Goal: Check status: Check status

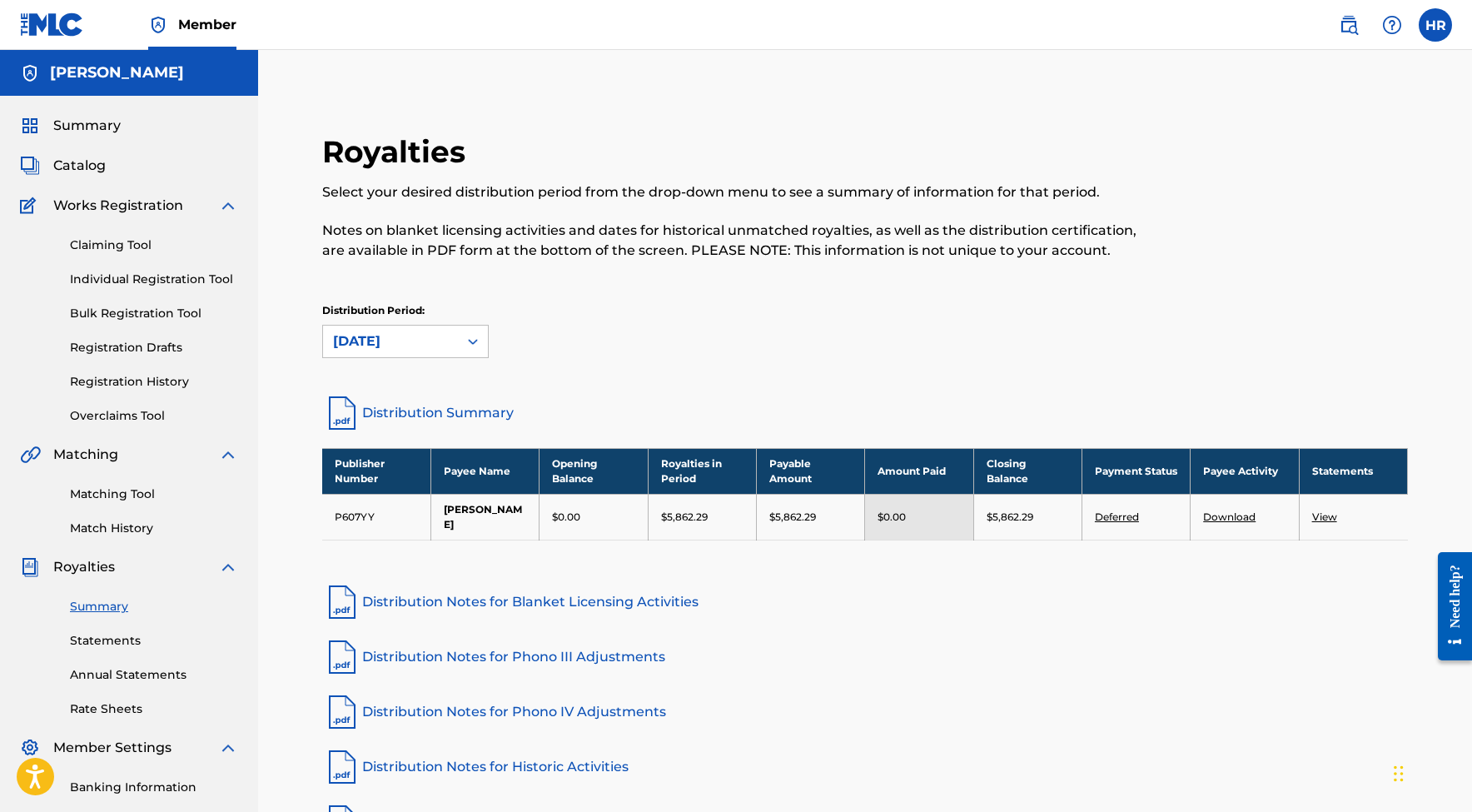
scroll to position [-1, 0]
click at [88, 123] on span "Summary" at bounding box center [86, 125] width 67 height 20
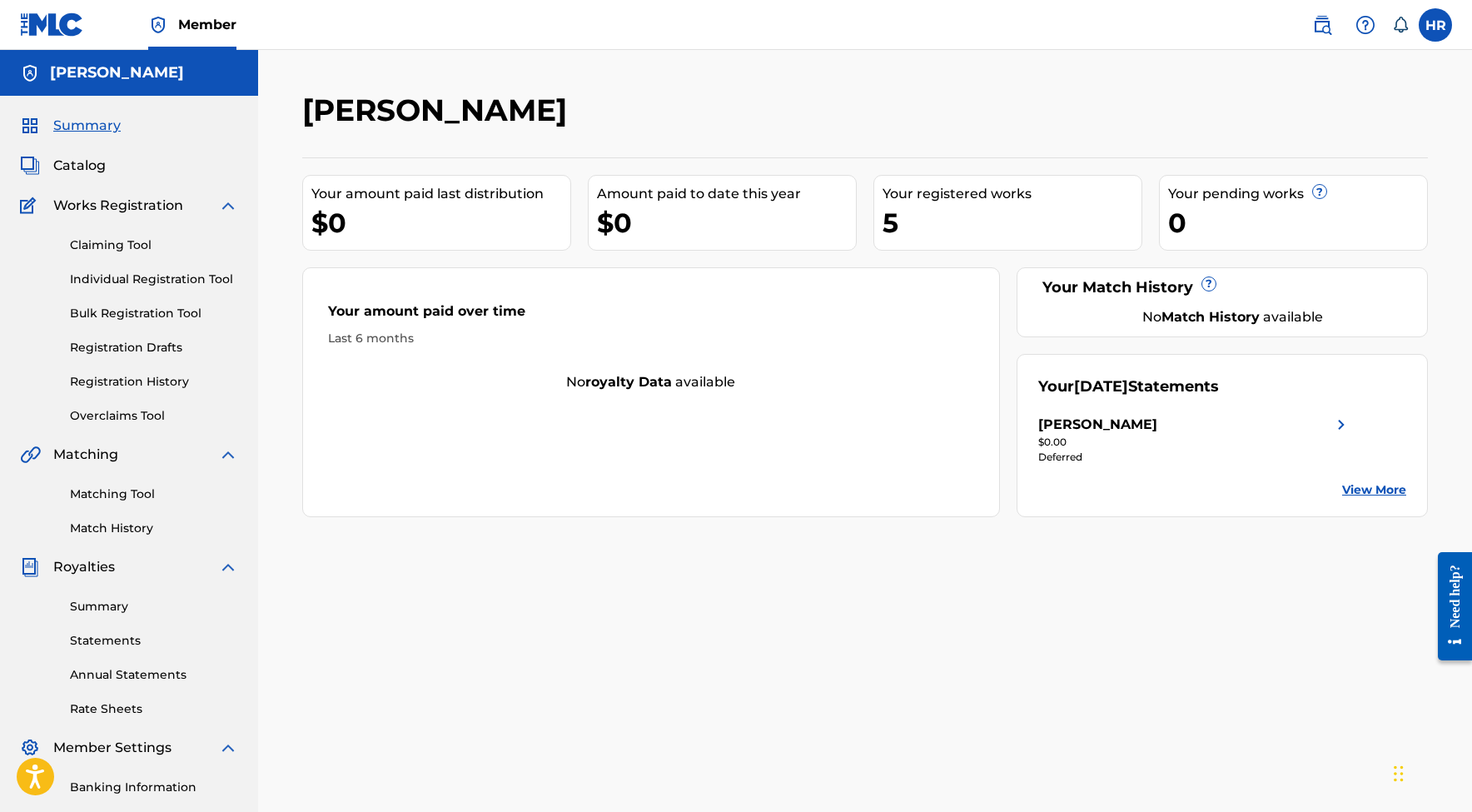
click at [66, 164] on span "Catalog" at bounding box center [78, 165] width 52 height 20
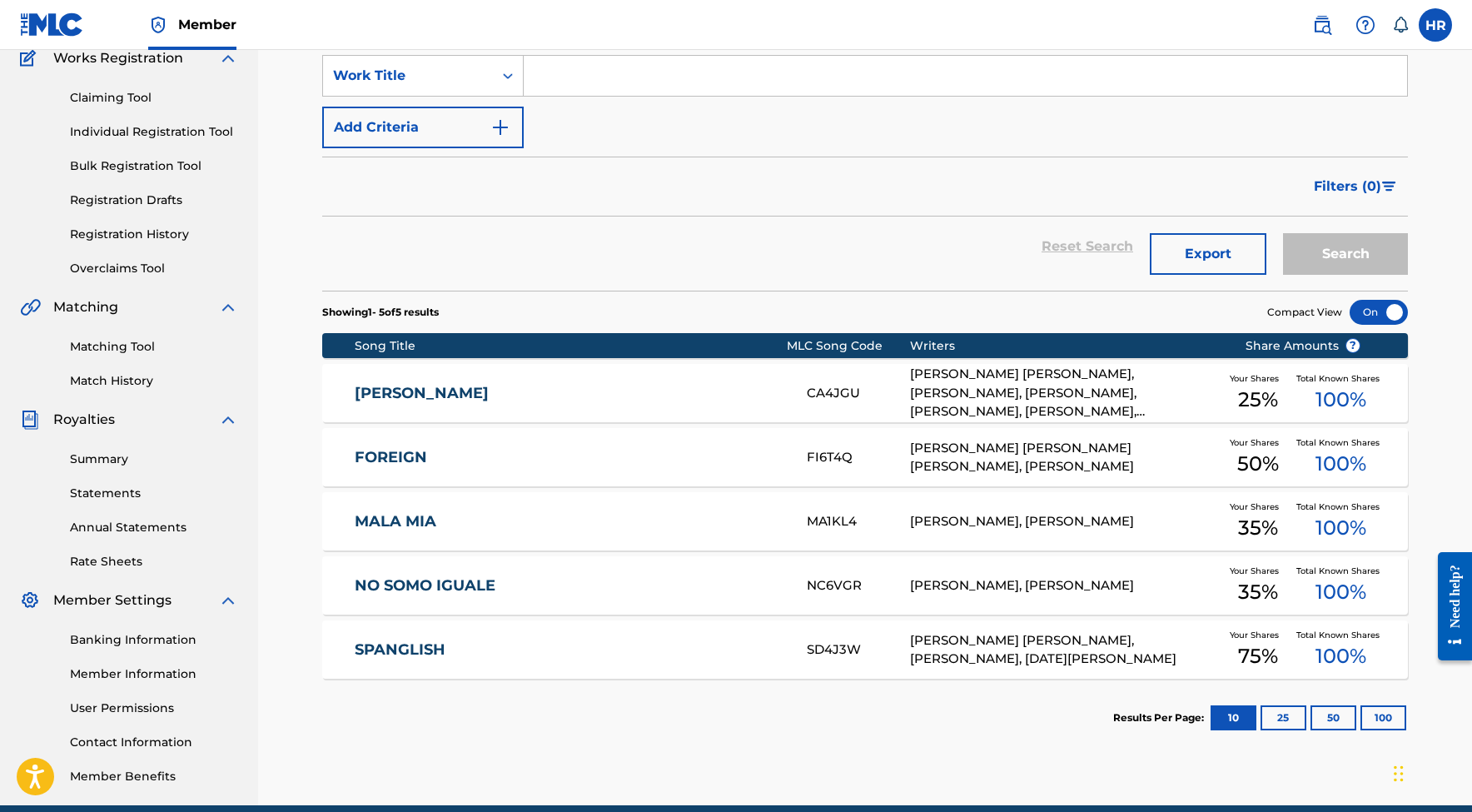
scroll to position [148, 0]
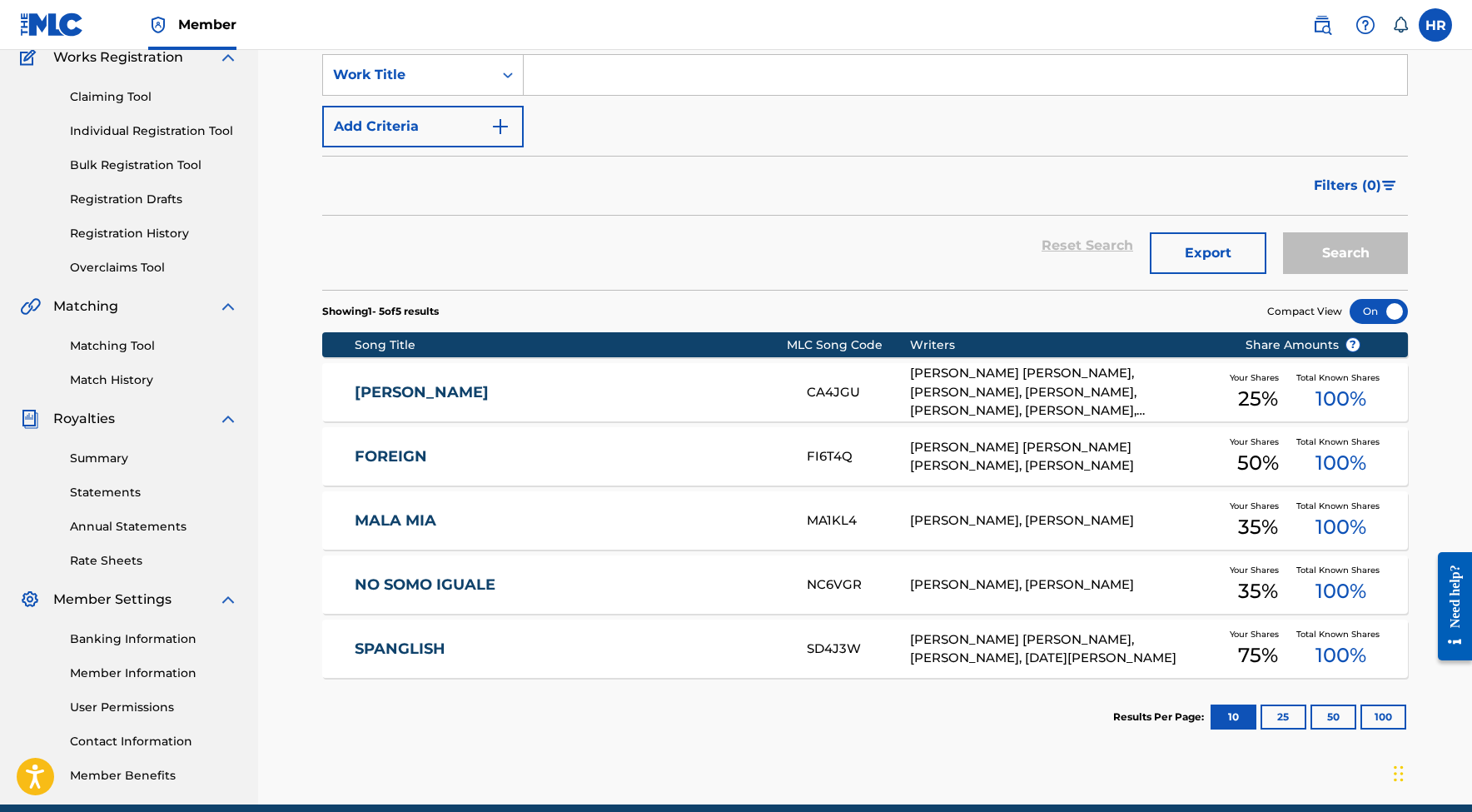
click at [81, 460] on link "Summary" at bounding box center [154, 458] width 168 height 17
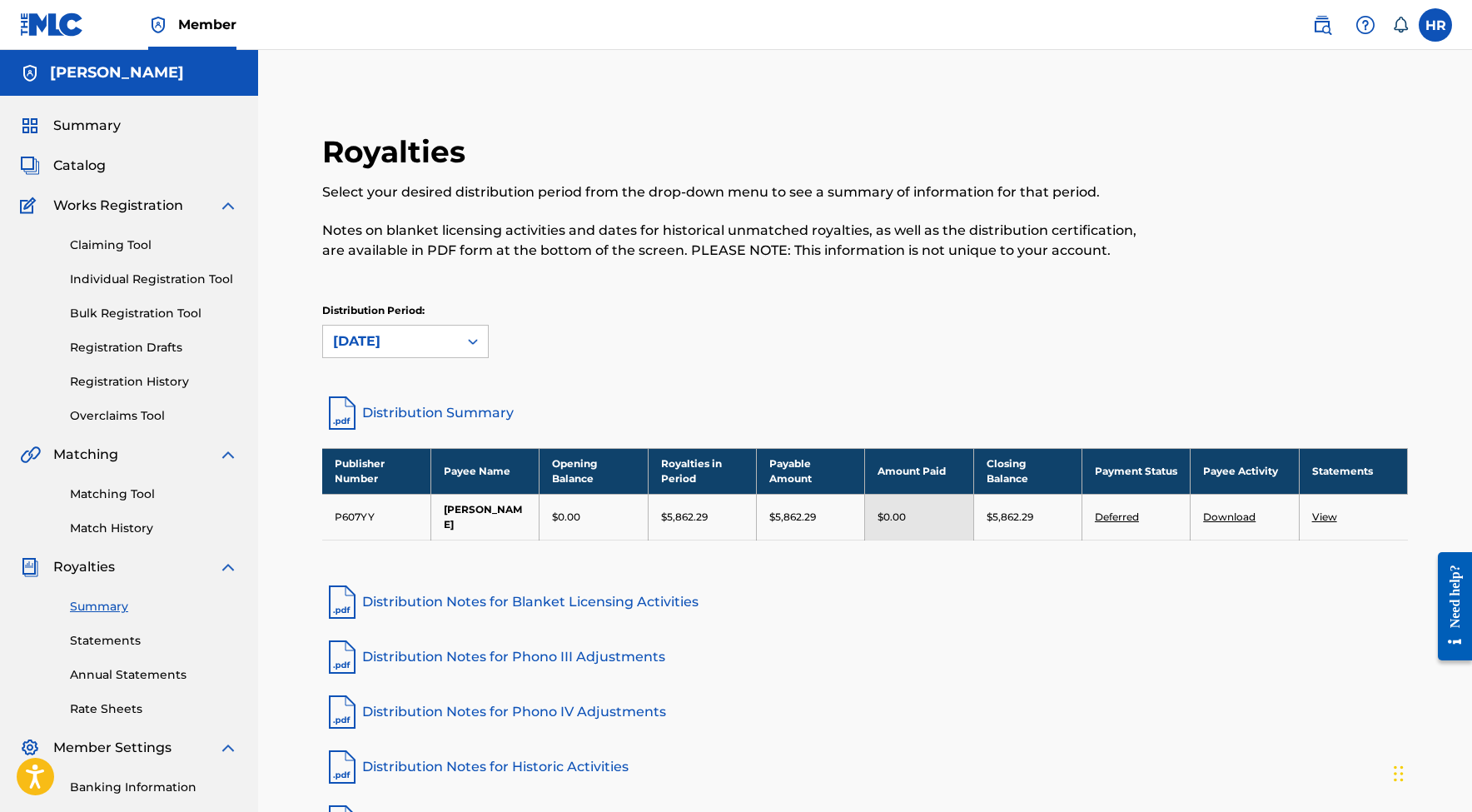
click at [1126, 517] on link "Deferred" at bounding box center [1117, 516] width 44 height 12
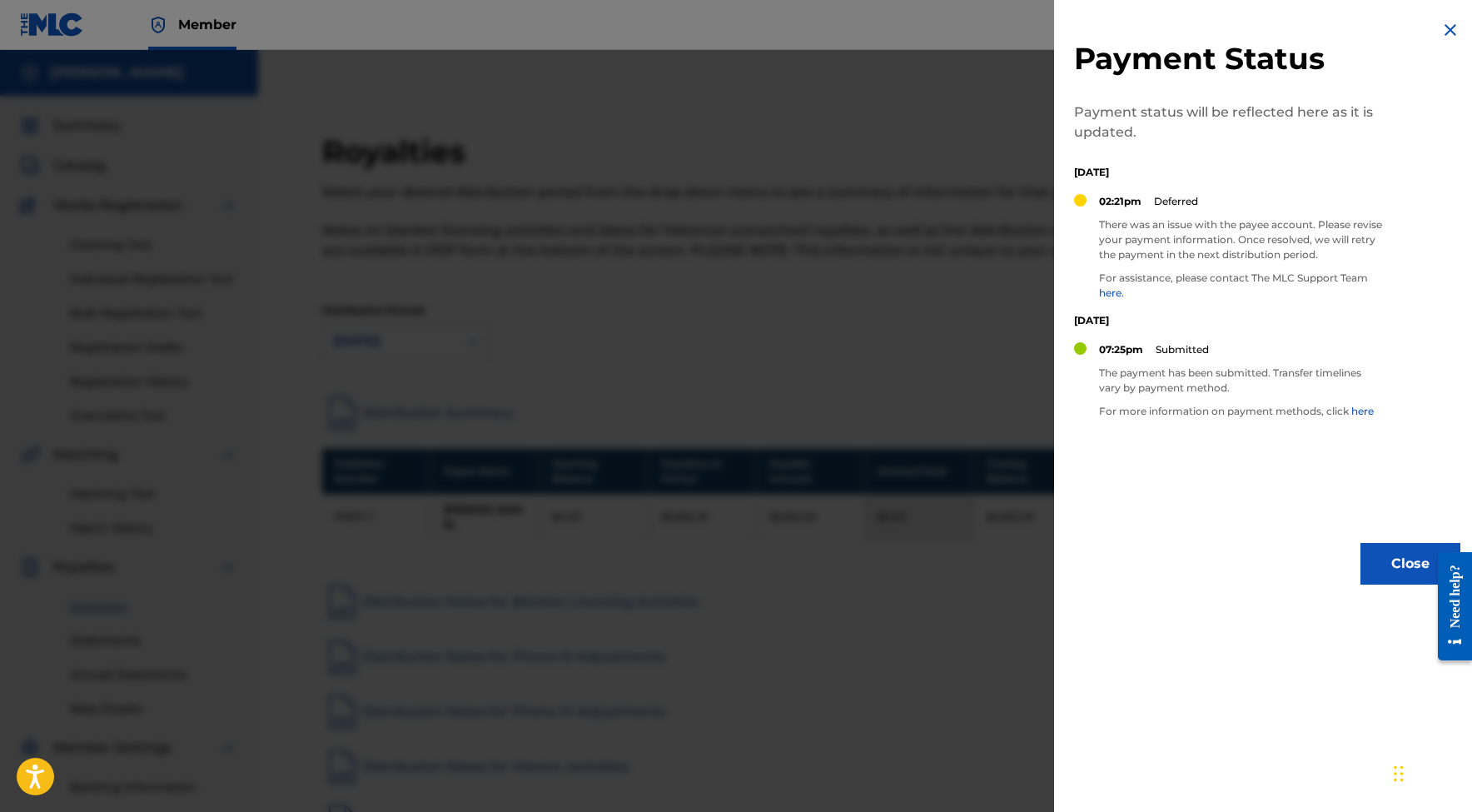
click at [1110, 293] on link "here." at bounding box center [1112, 292] width 25 height 12
click at [1444, 30] on img at bounding box center [1450, 29] width 20 height 20
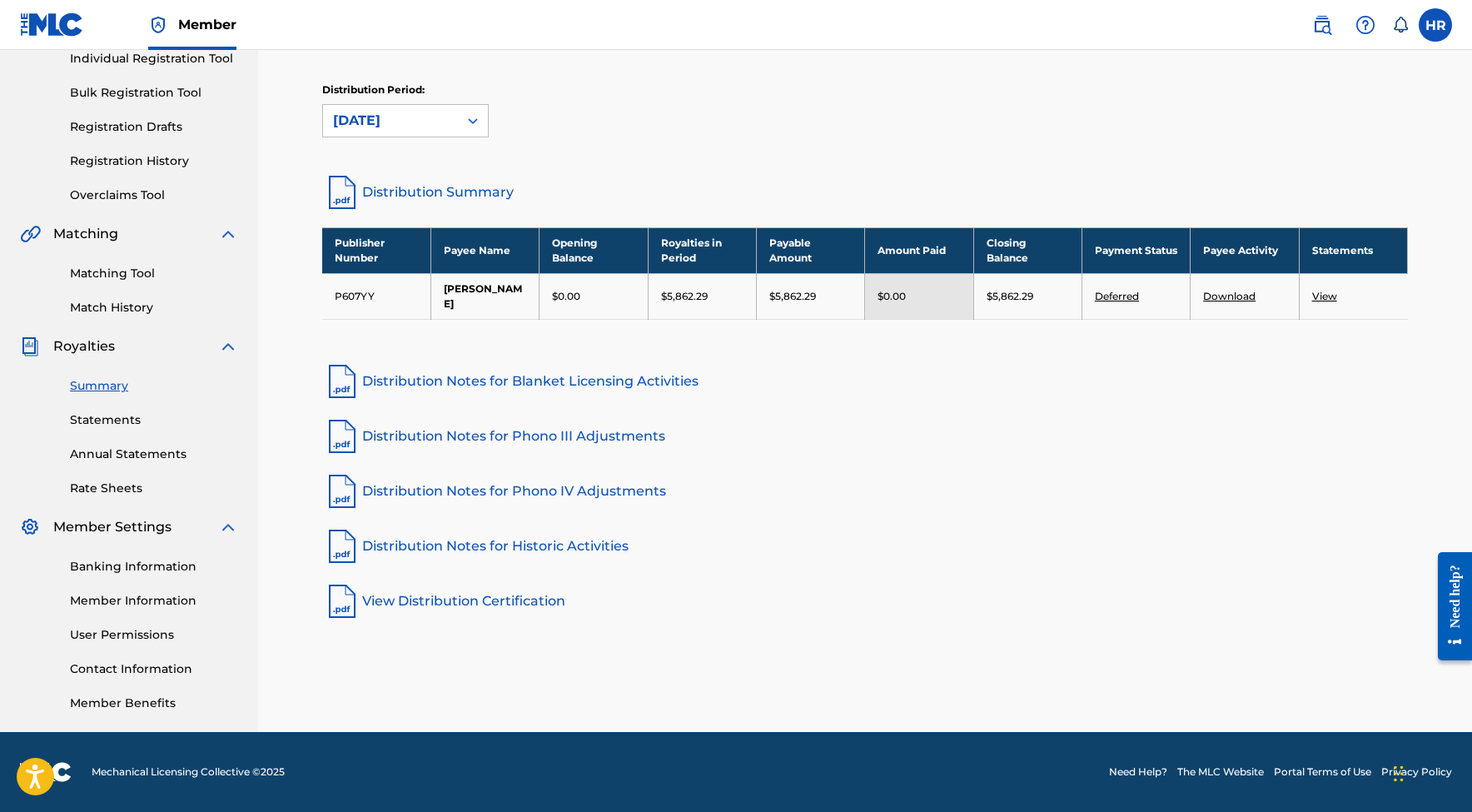
scroll to position [220, 0]
click at [109, 564] on link "Banking Information" at bounding box center [154, 566] width 168 height 17
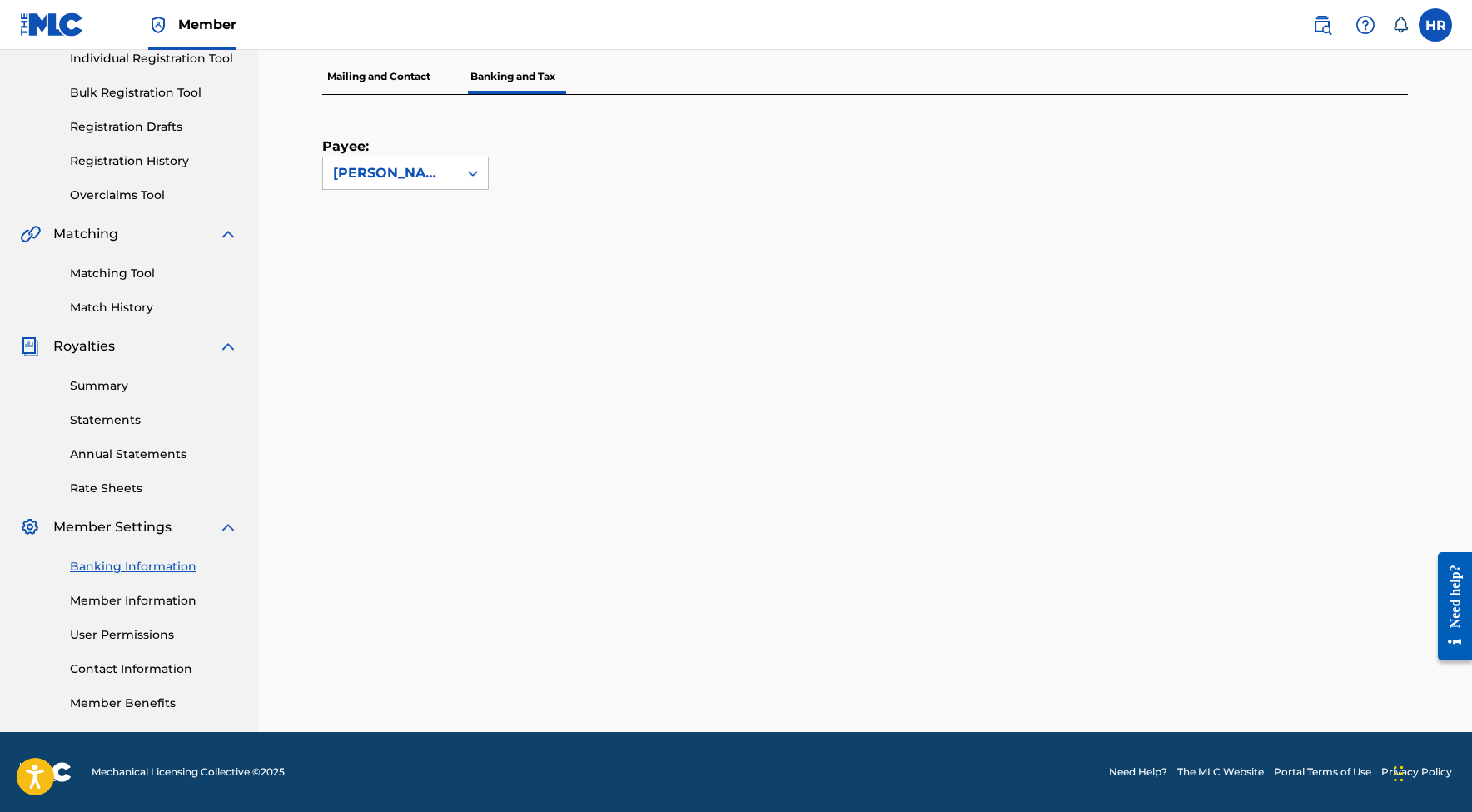
scroll to position [220, 0]
click at [121, 605] on link "Member Information" at bounding box center [154, 600] width 168 height 17
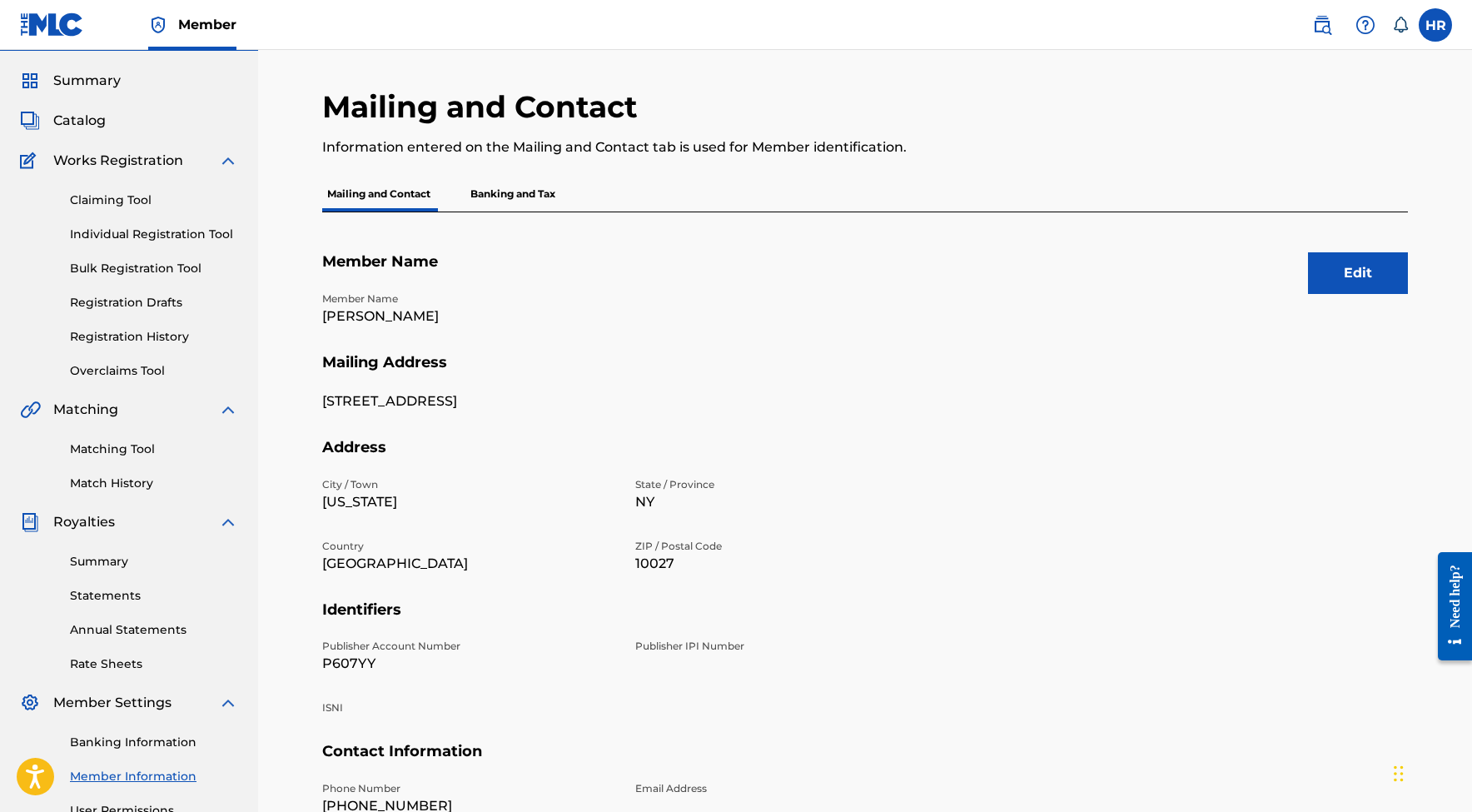
scroll to position [177, 0]
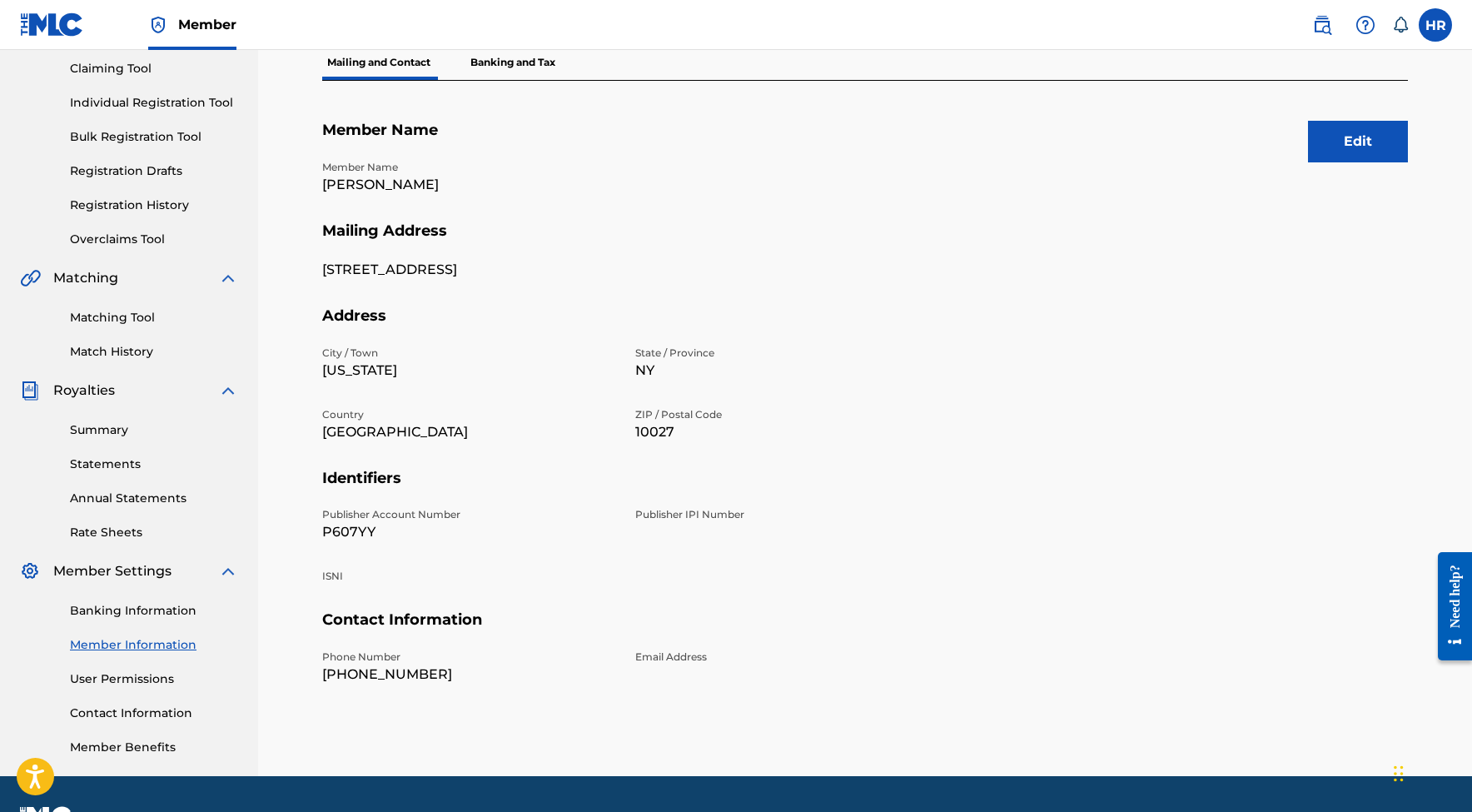
click at [665, 669] on div "Email Address" at bounding box center [782, 666] width 293 height 35
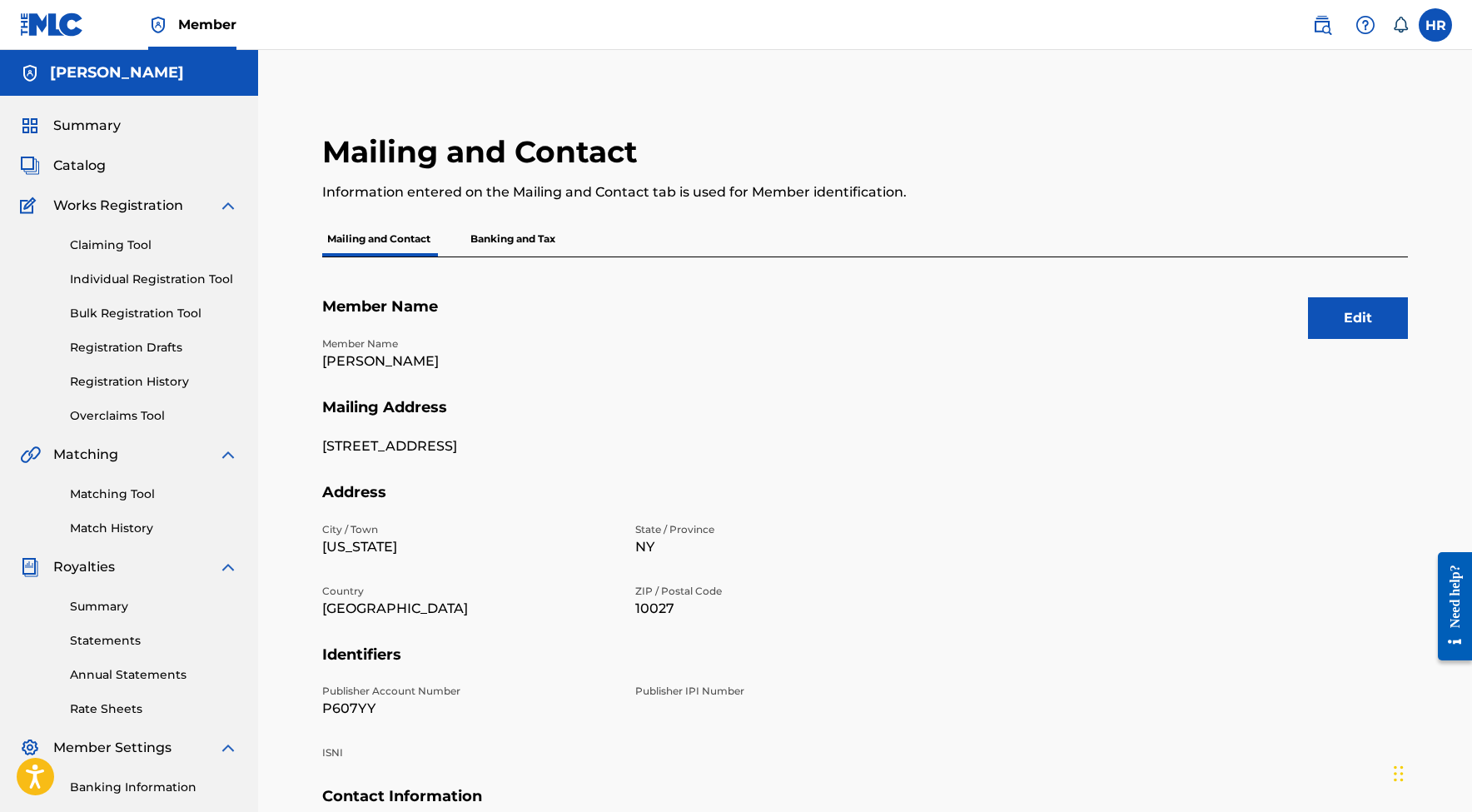
scroll to position [0, 0]
click at [1431, 27] on label at bounding box center [1435, 25] width 33 height 33
click at [1436, 25] on input "HR Henry Rivas mixedbyalpha@gmail.com Notification Preferences Profile Log out" at bounding box center [1436, 25] width 0 height 0
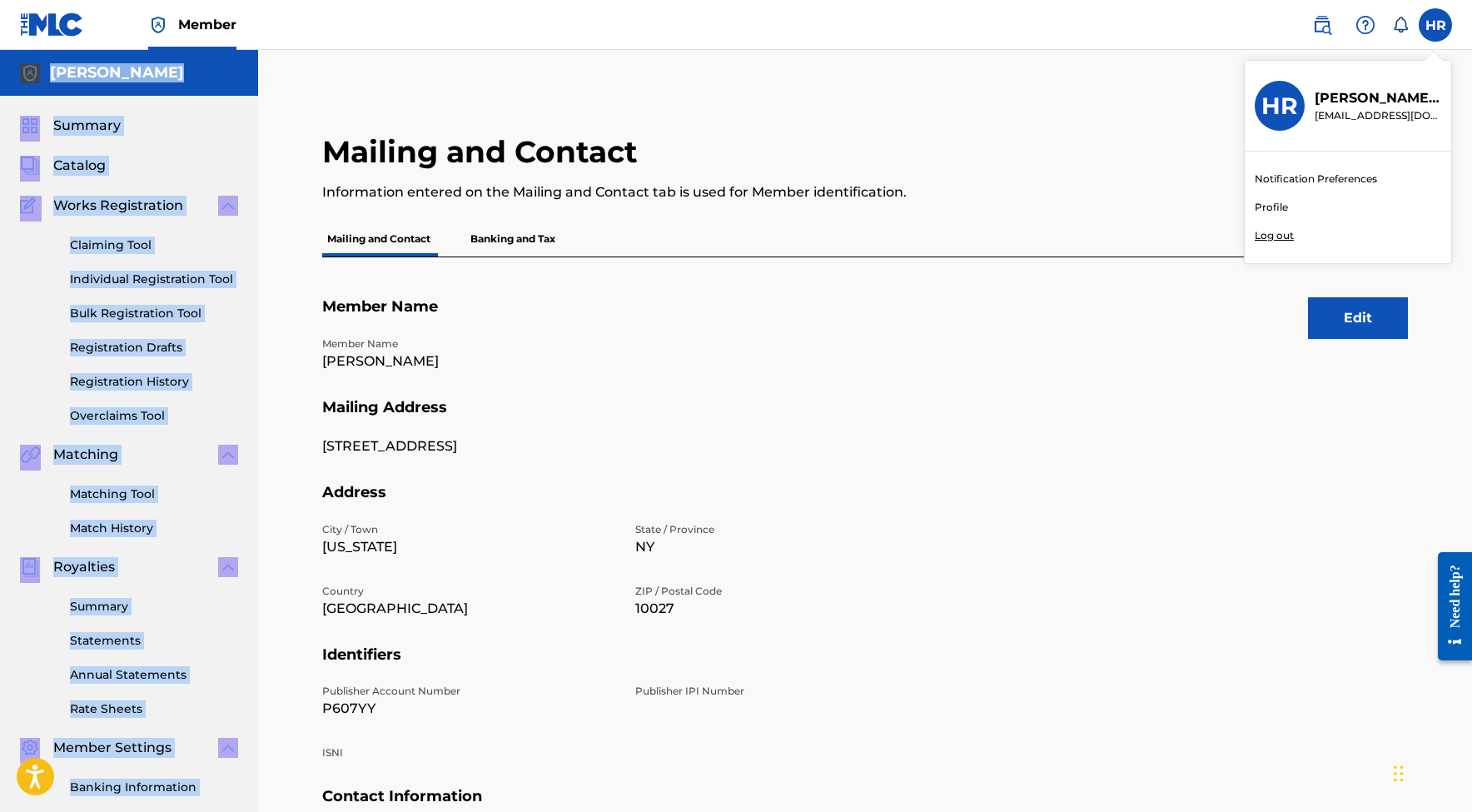
drag, startPoint x: 1320, startPoint y: 115, endPoint x: 1456, endPoint y: 115, distance: 136.0
click at [1456, 115] on div "Member HR HR Henry Rivas mixedbyalpha@gmail.com Notification Preferences Profil…" at bounding box center [736, 516] width 1472 height 1032
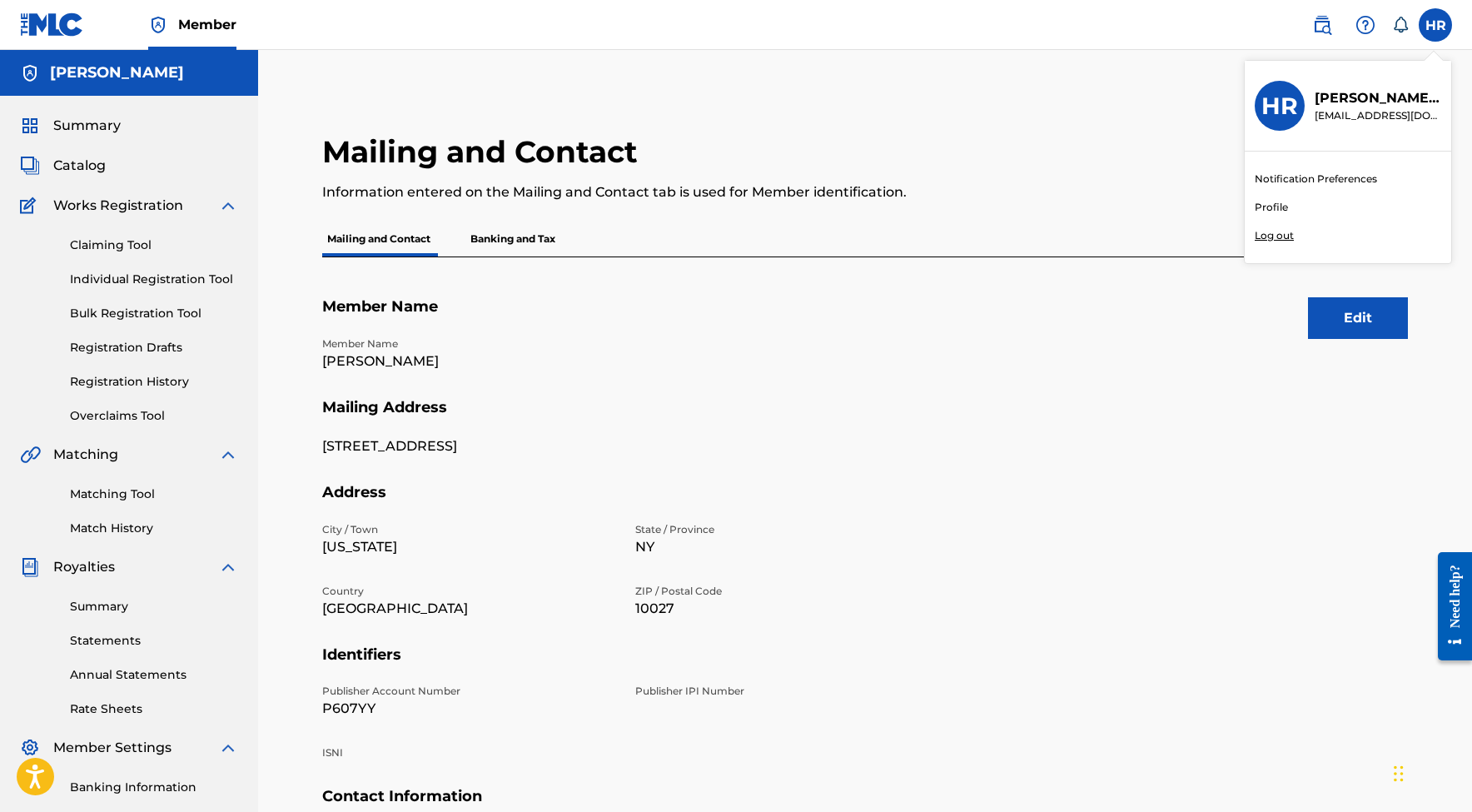
click at [1155, 169] on div "Mailing and Contact Information entered on the Mailing and Contact tab is used …" at bounding box center [740, 177] width 836 height 88
click at [1274, 202] on link "Profile" at bounding box center [1272, 207] width 33 height 15
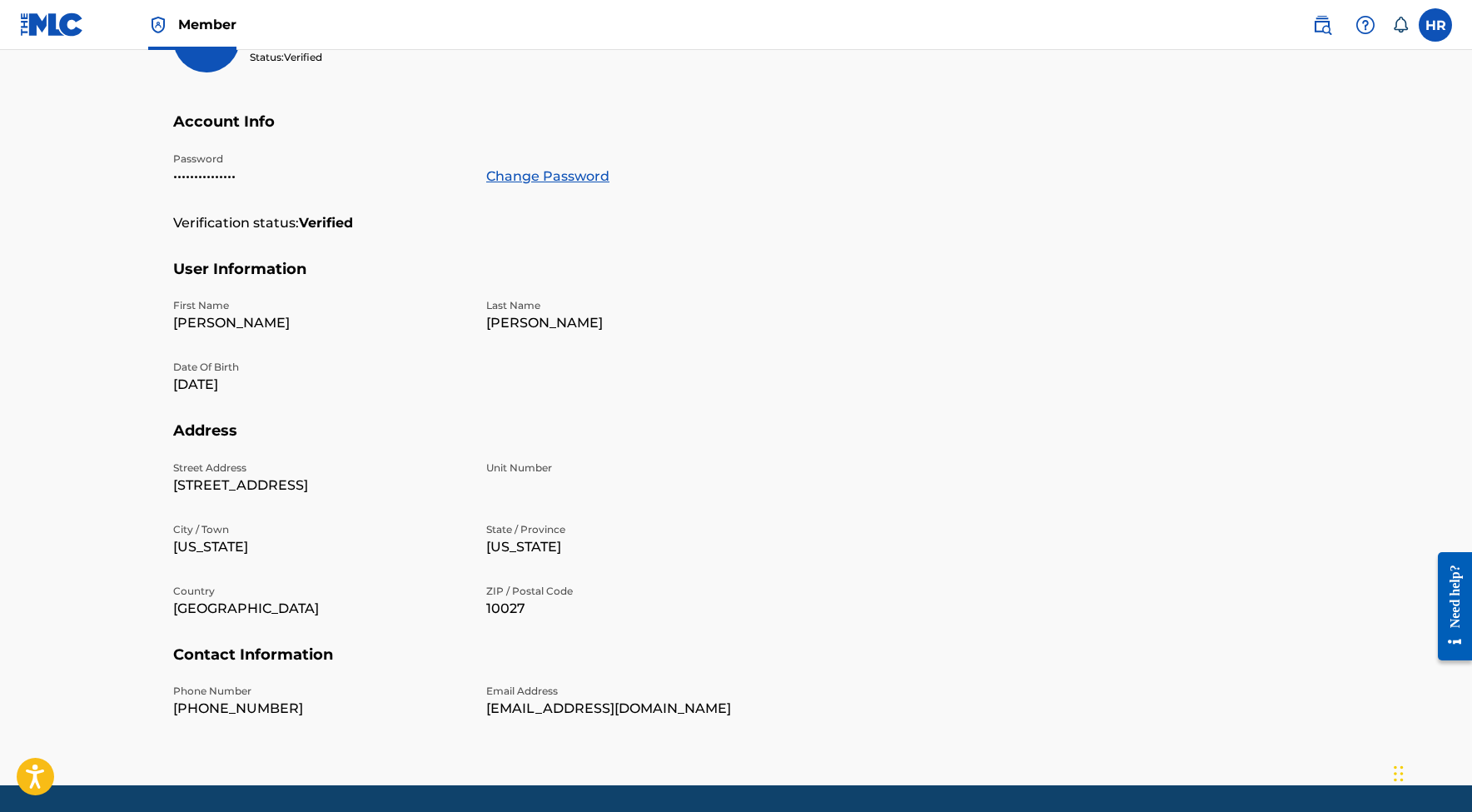
scroll to position [257, 0]
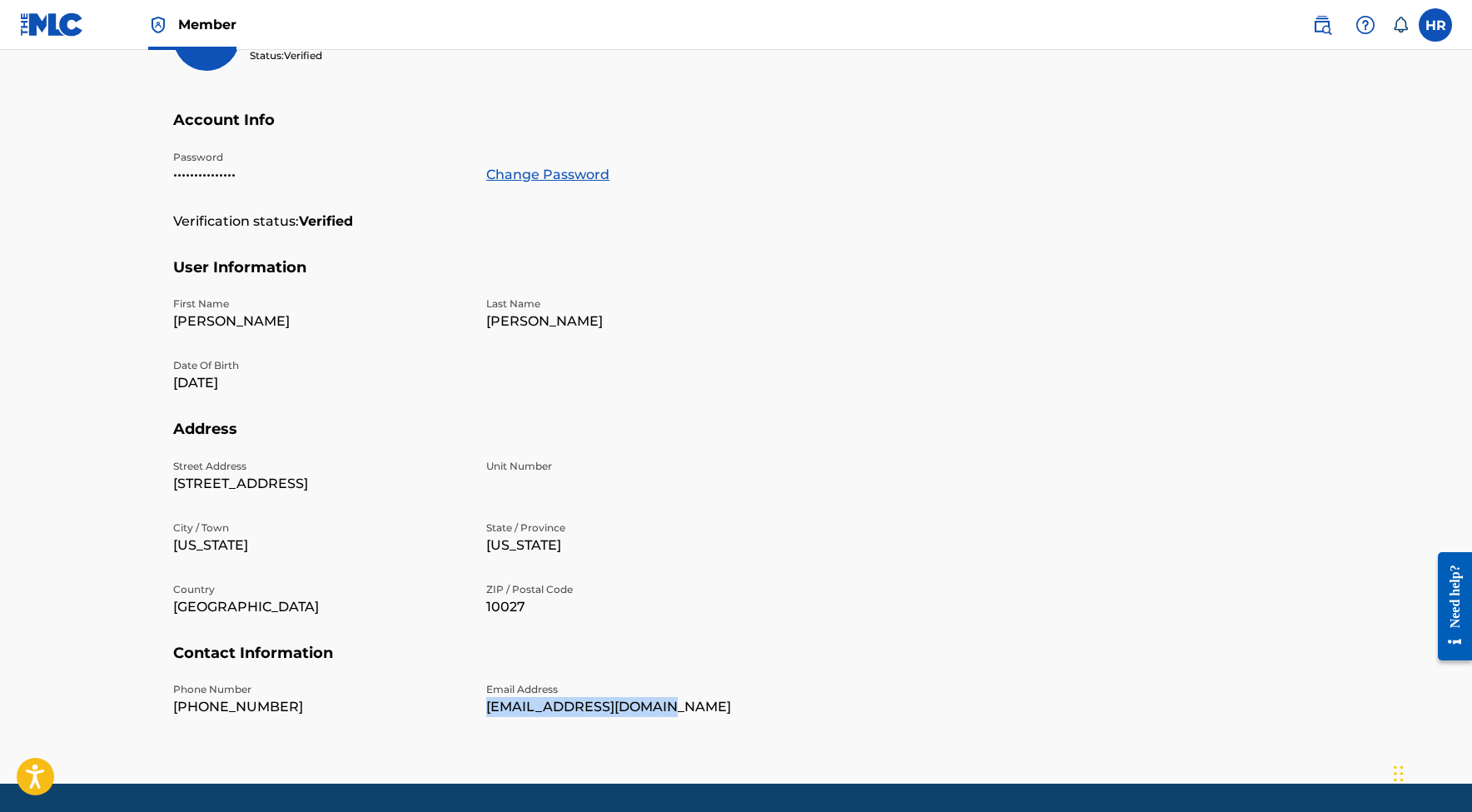
drag, startPoint x: 486, startPoint y: 706, endPoint x: 687, endPoint y: 707, distance: 201.0
click at [687, 707] on div "Phone Number +1-484-7696615 Email Address mixedbyalpha@gmail.com" at bounding box center [476, 712] width 606 height 61
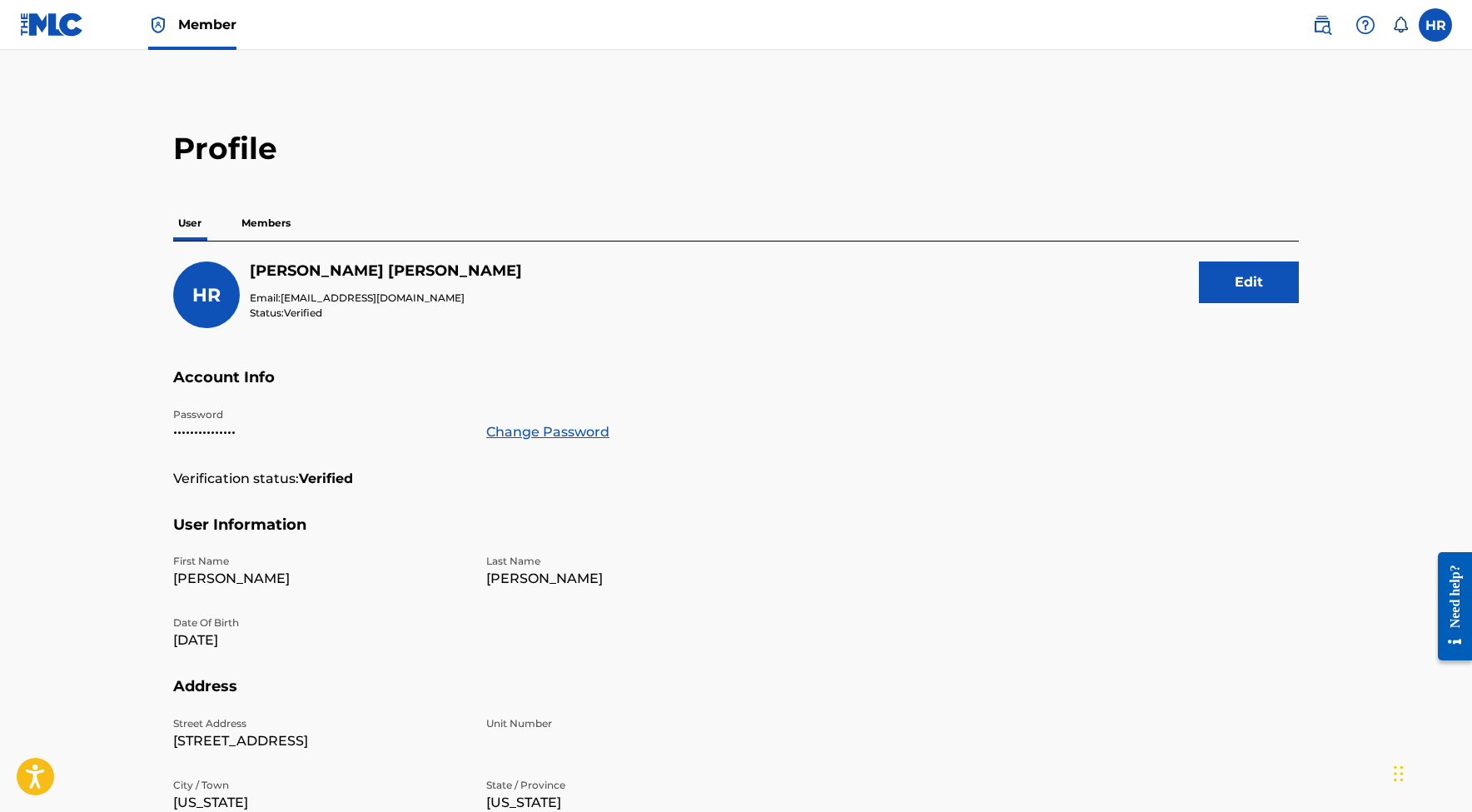
scroll to position [0, 0]
click at [28, 16] on img at bounding box center [52, 25] width 64 height 25
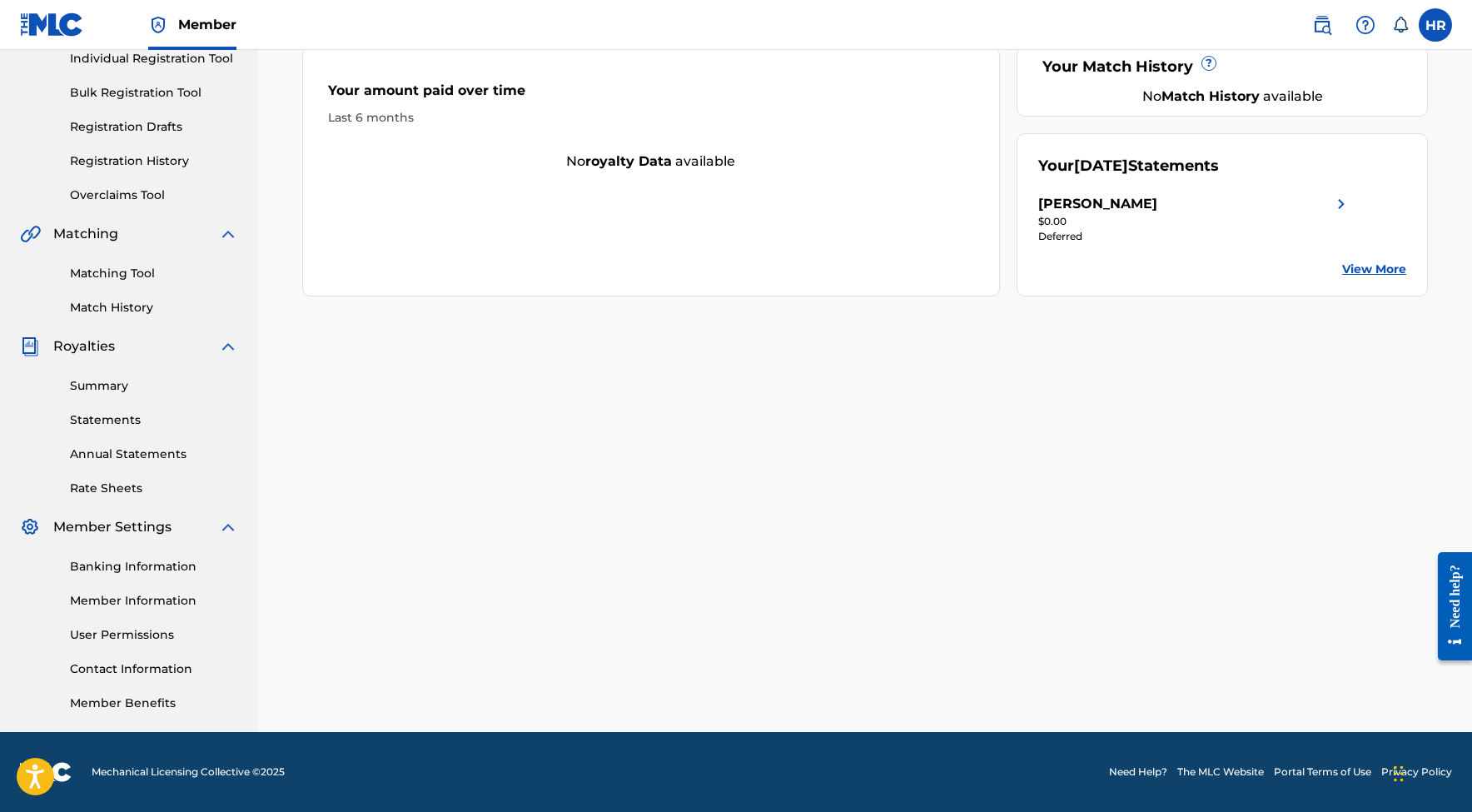
scroll to position [220, 0]
click at [229, 527] on img at bounding box center [228, 527] width 20 height 20
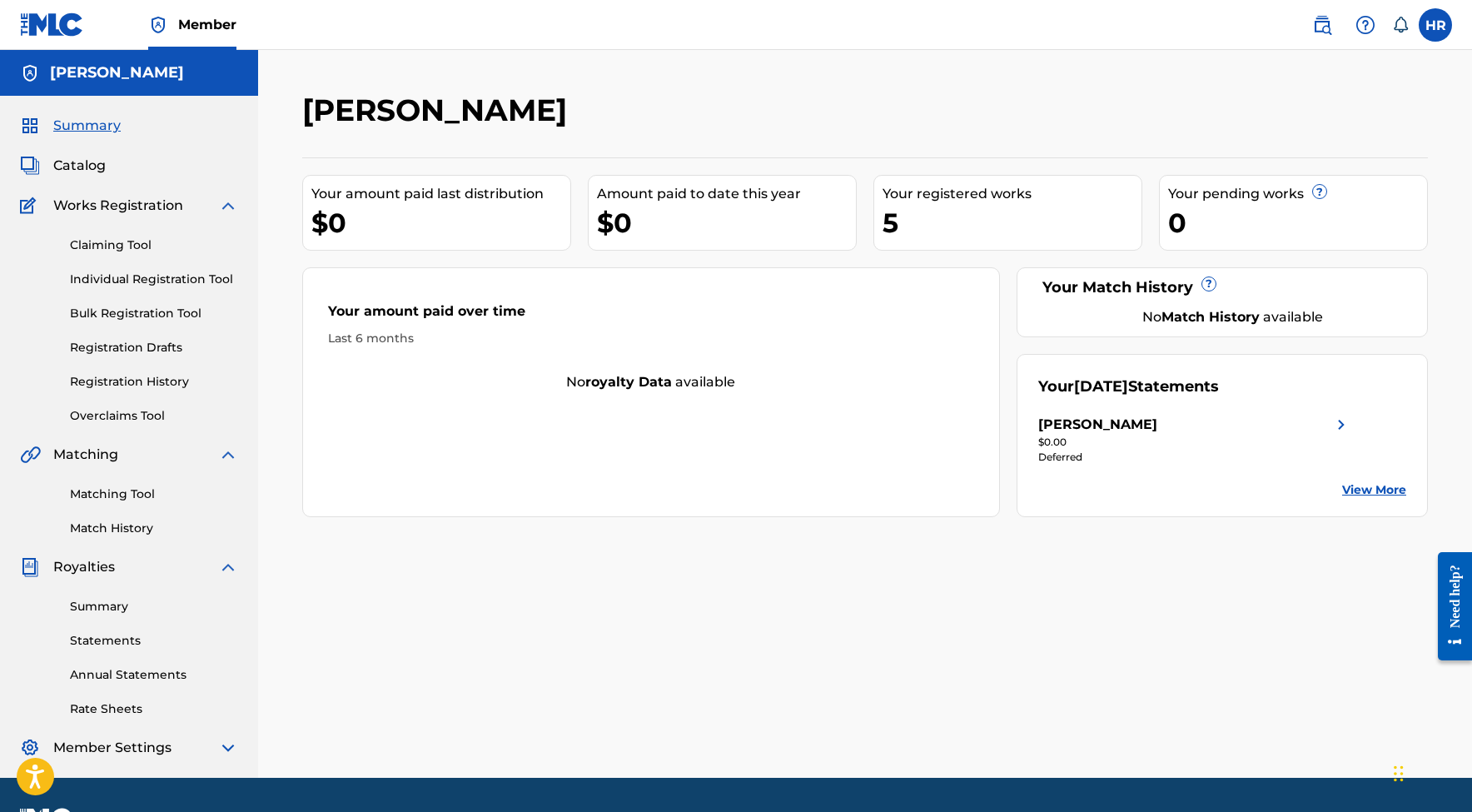
scroll to position [0, 0]
click at [1390, 490] on link "View More" at bounding box center [1375, 490] width 64 height 17
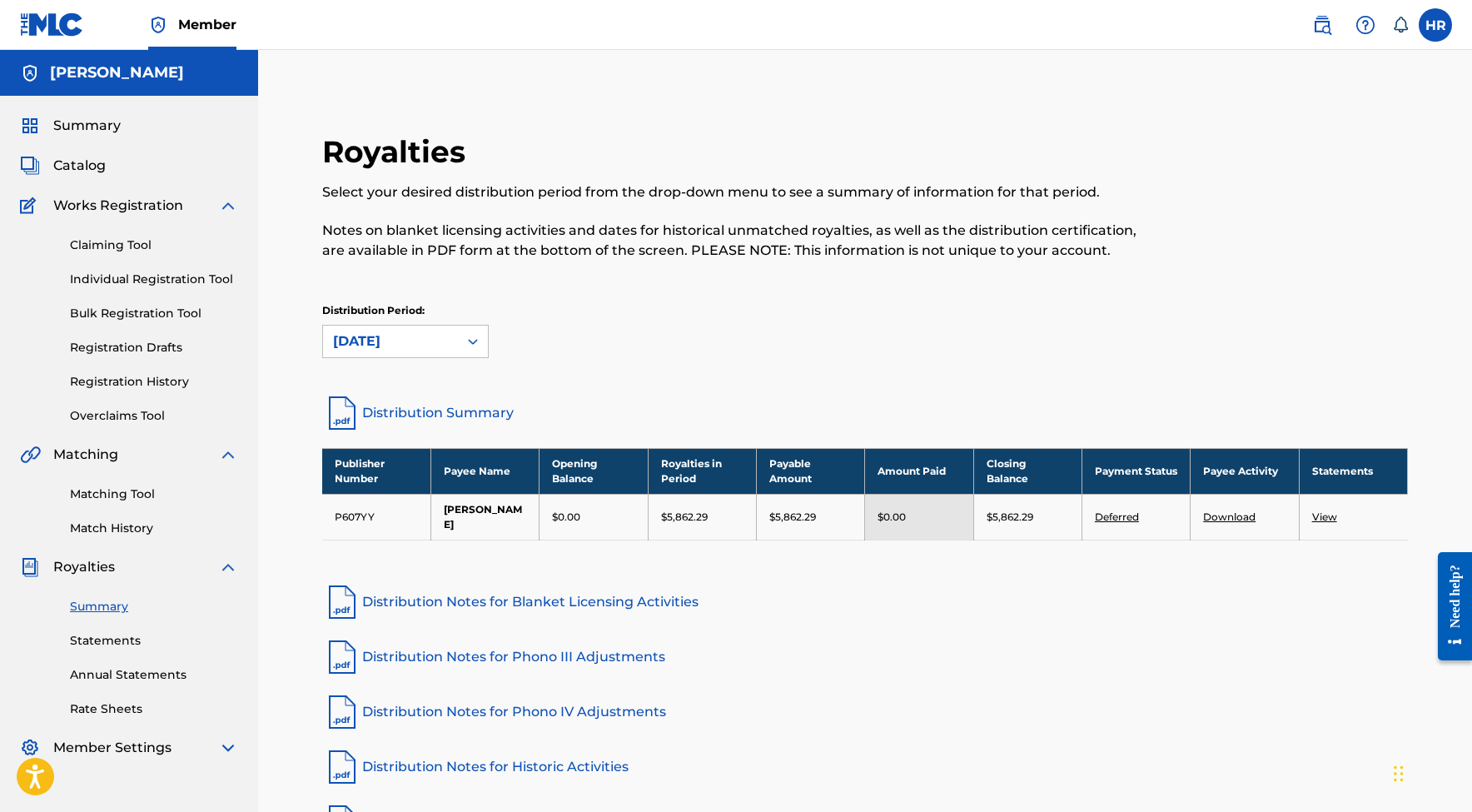
click at [1107, 515] on link "Deferred" at bounding box center [1117, 516] width 44 height 12
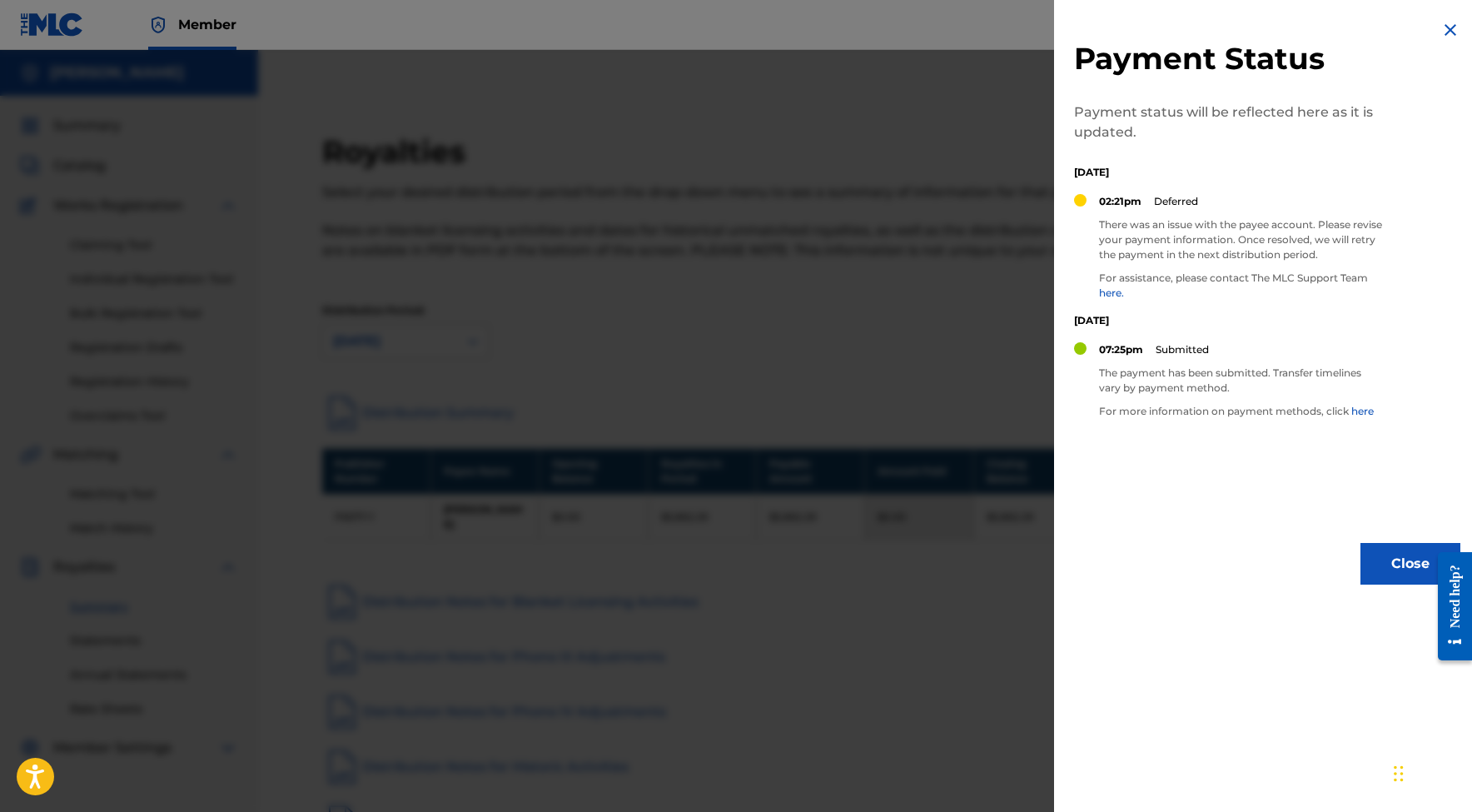
click at [1411, 554] on button "Close" at bounding box center [1411, 563] width 100 height 42
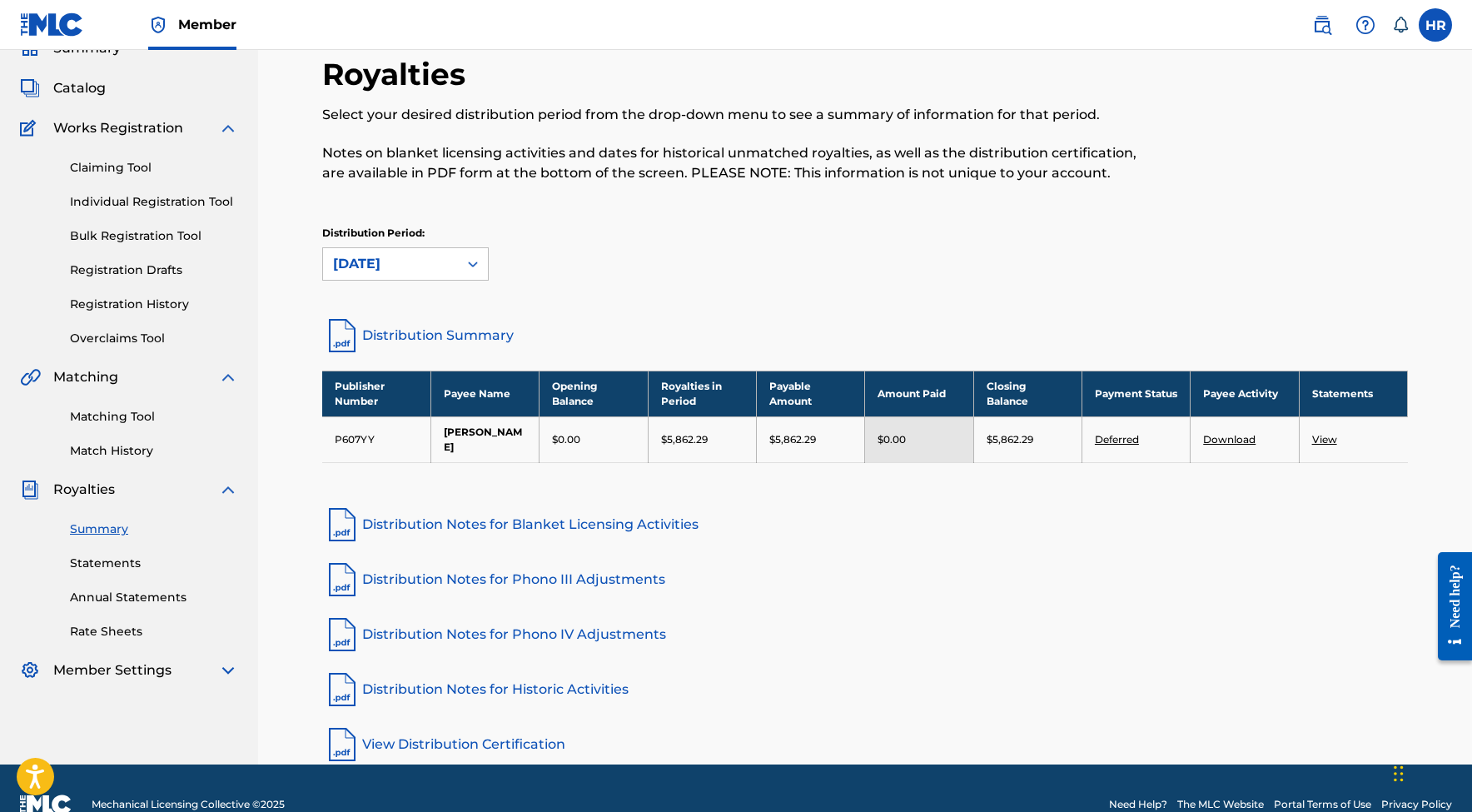
scroll to position [79, 0]
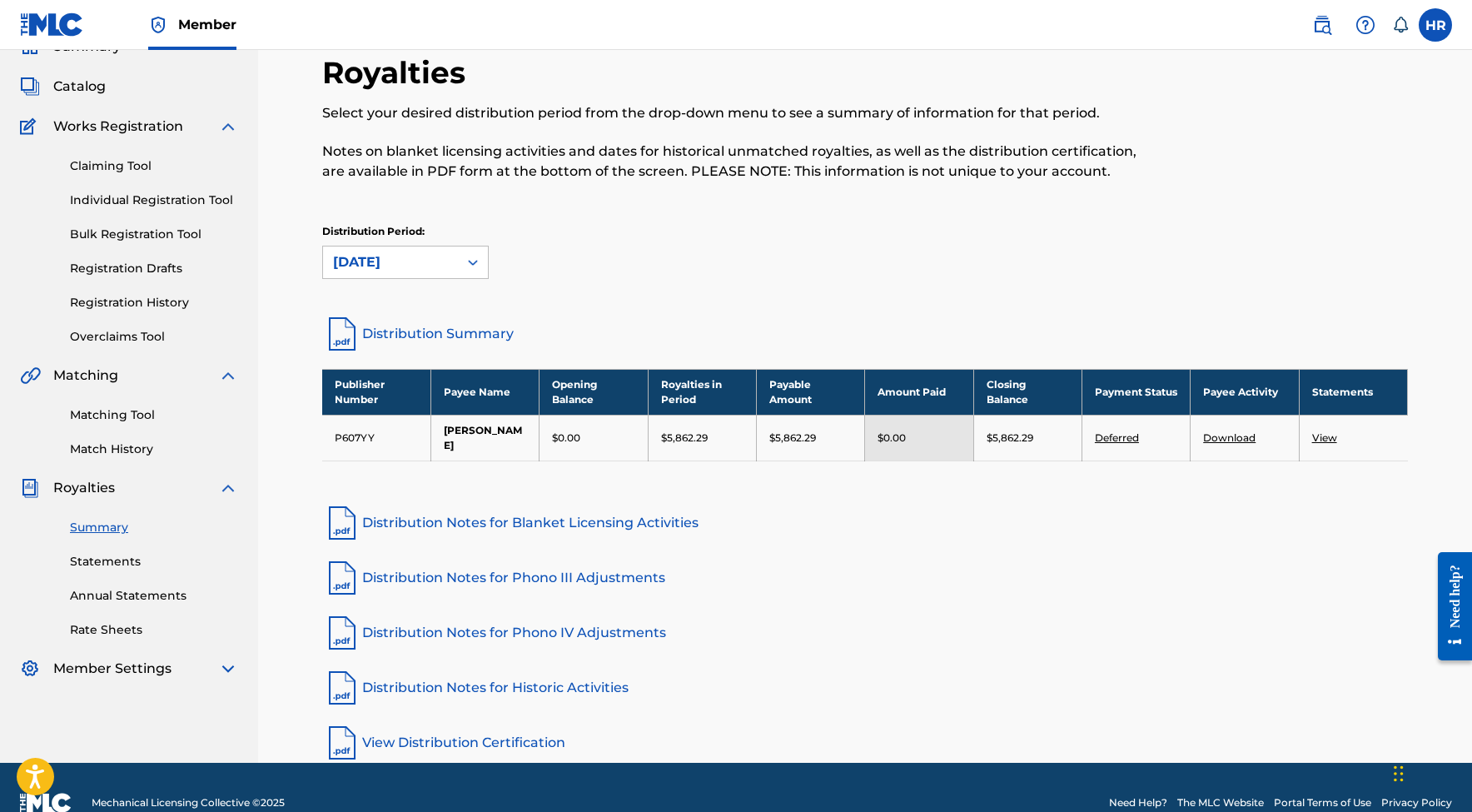
click at [955, 468] on div "Royalties Select your desired distribution period from the drop-down menu to se…" at bounding box center [865, 408] width 1126 height 709
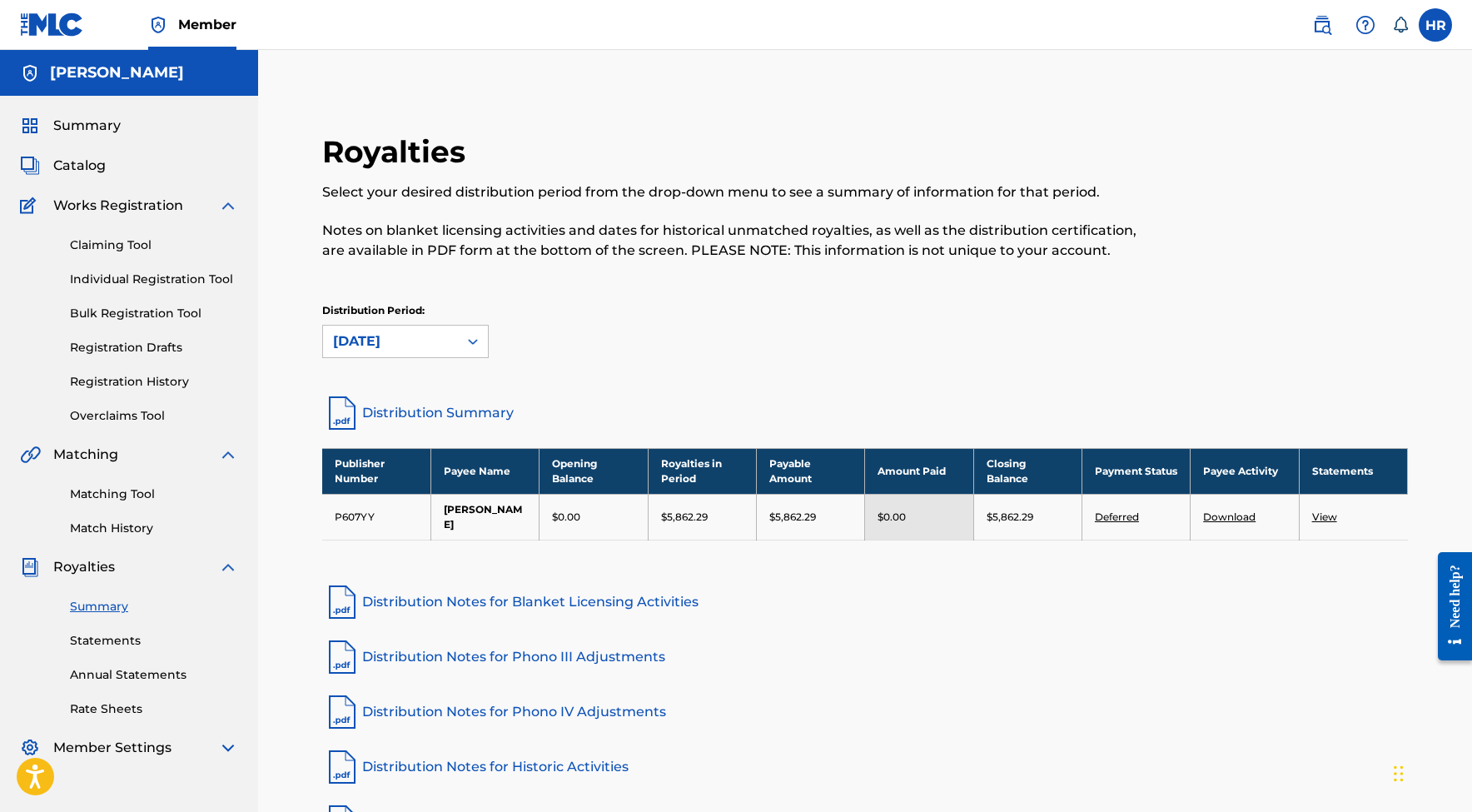
scroll to position [0, 0]
click at [860, 0] on nav "Member HR HR Henry Rivas mixedbyalpha@gmail.com Notification Preferences Profil…" at bounding box center [736, 25] width 1472 height 50
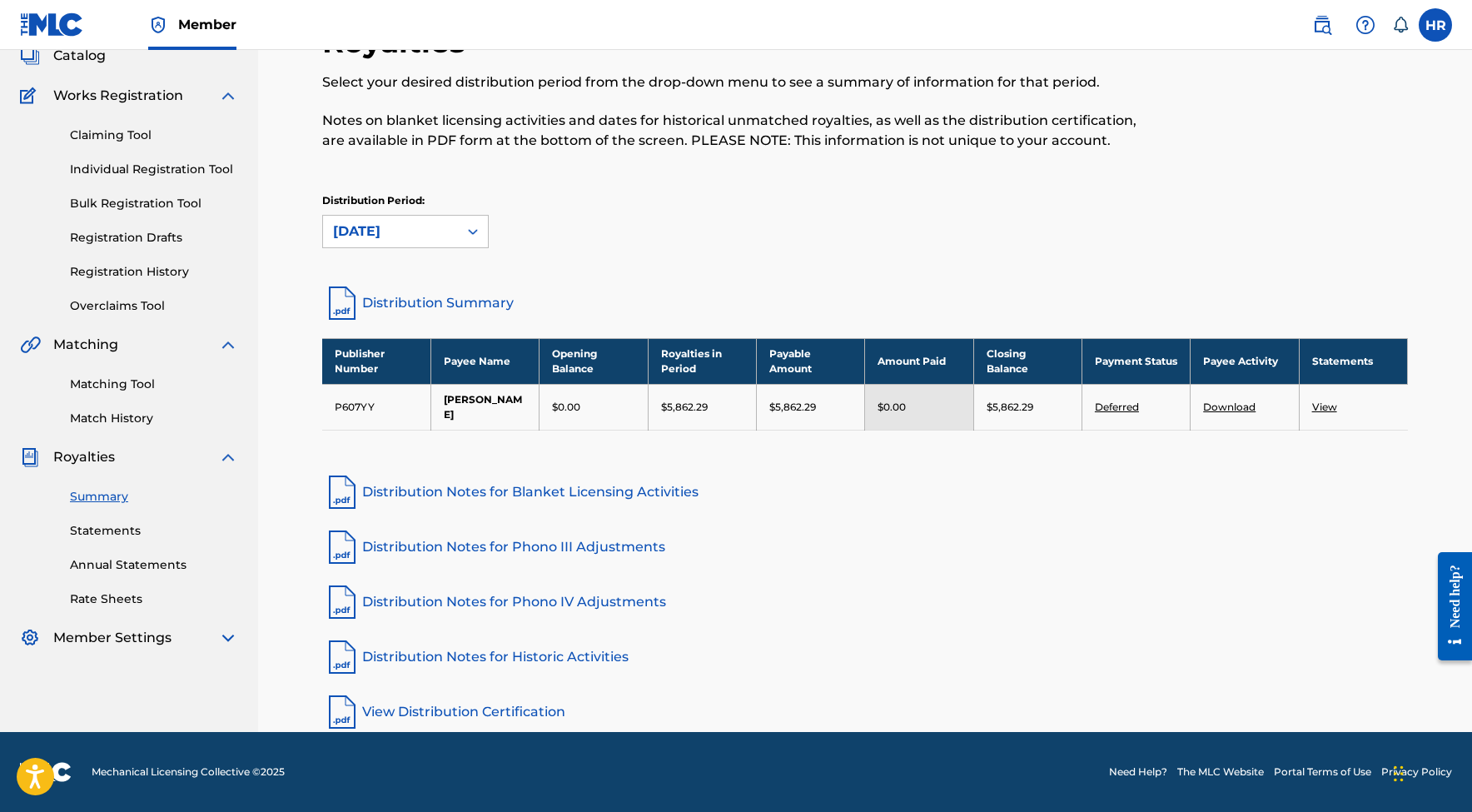
scroll to position [110, 0]
click at [1036, 621] on link "Distribution Notes for Phono IV Adjustments" at bounding box center [865, 602] width 1086 height 40
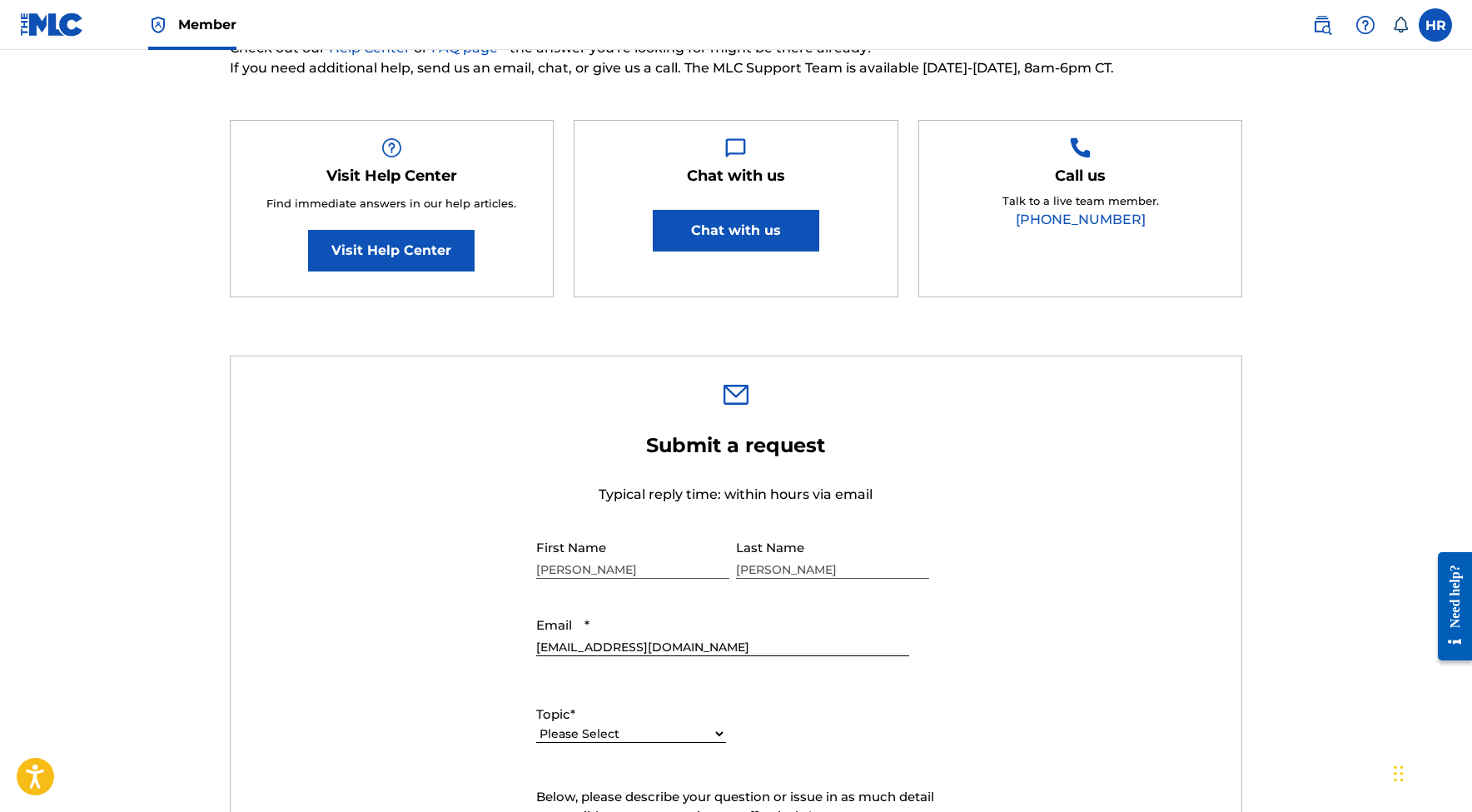
scroll to position [221, 0]
